Goal: Transaction & Acquisition: Purchase product/service

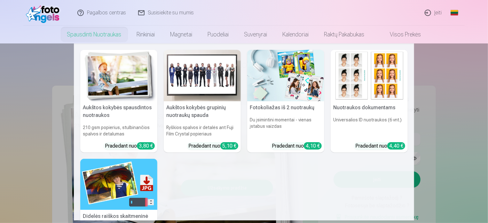
click at [211, 84] on img at bounding box center [202, 76] width 77 height 52
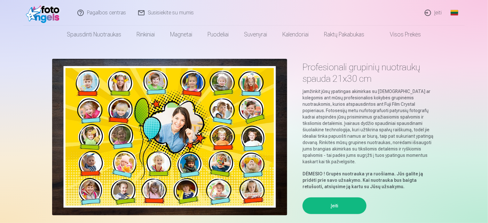
click at [338, 198] on button "Įeiti" at bounding box center [335, 206] width 64 height 17
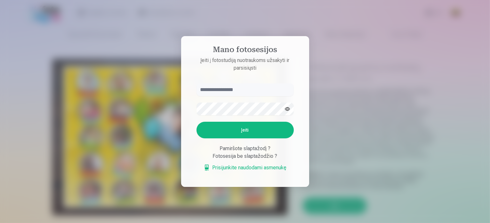
click at [161, 106] on div at bounding box center [245, 111] width 490 height 223
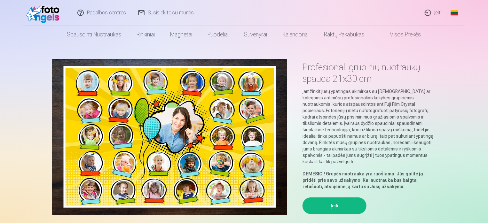
click at [303, 198] on button "Įeiti" at bounding box center [335, 206] width 64 height 17
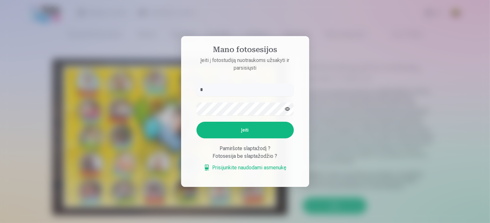
click at [333, 97] on div at bounding box center [245, 111] width 490 height 223
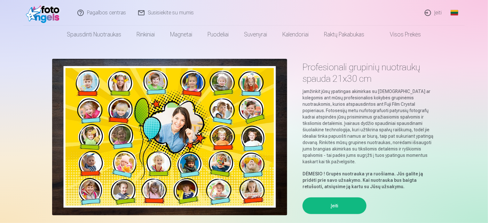
click at [407, 32] on link "Visos prekės" at bounding box center [401, 35] width 57 height 18
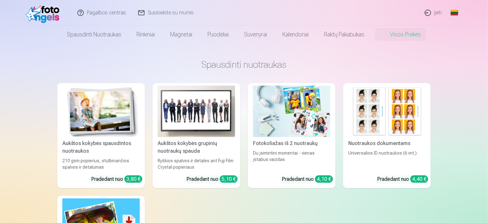
click at [198, 109] on img at bounding box center [196, 112] width 77 height 52
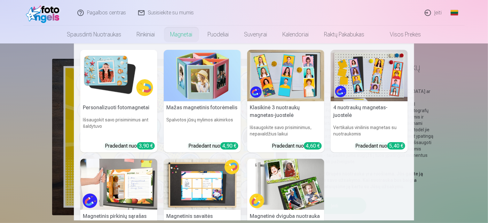
click at [182, 41] on link "Magnetai" at bounding box center [181, 35] width 37 height 18
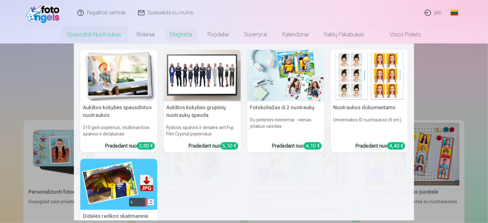
click at [216, 111] on h5 "Aukštos kokybės grupinių nuotraukų spauda" at bounding box center [202, 111] width 77 height 20
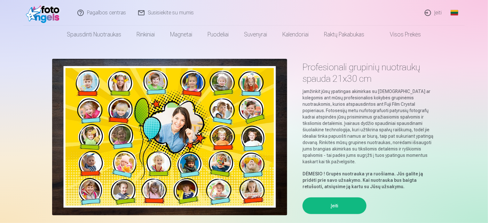
click at [403, 33] on link "Visos prekės" at bounding box center [401, 35] width 57 height 18
